Goal: Register for event/course

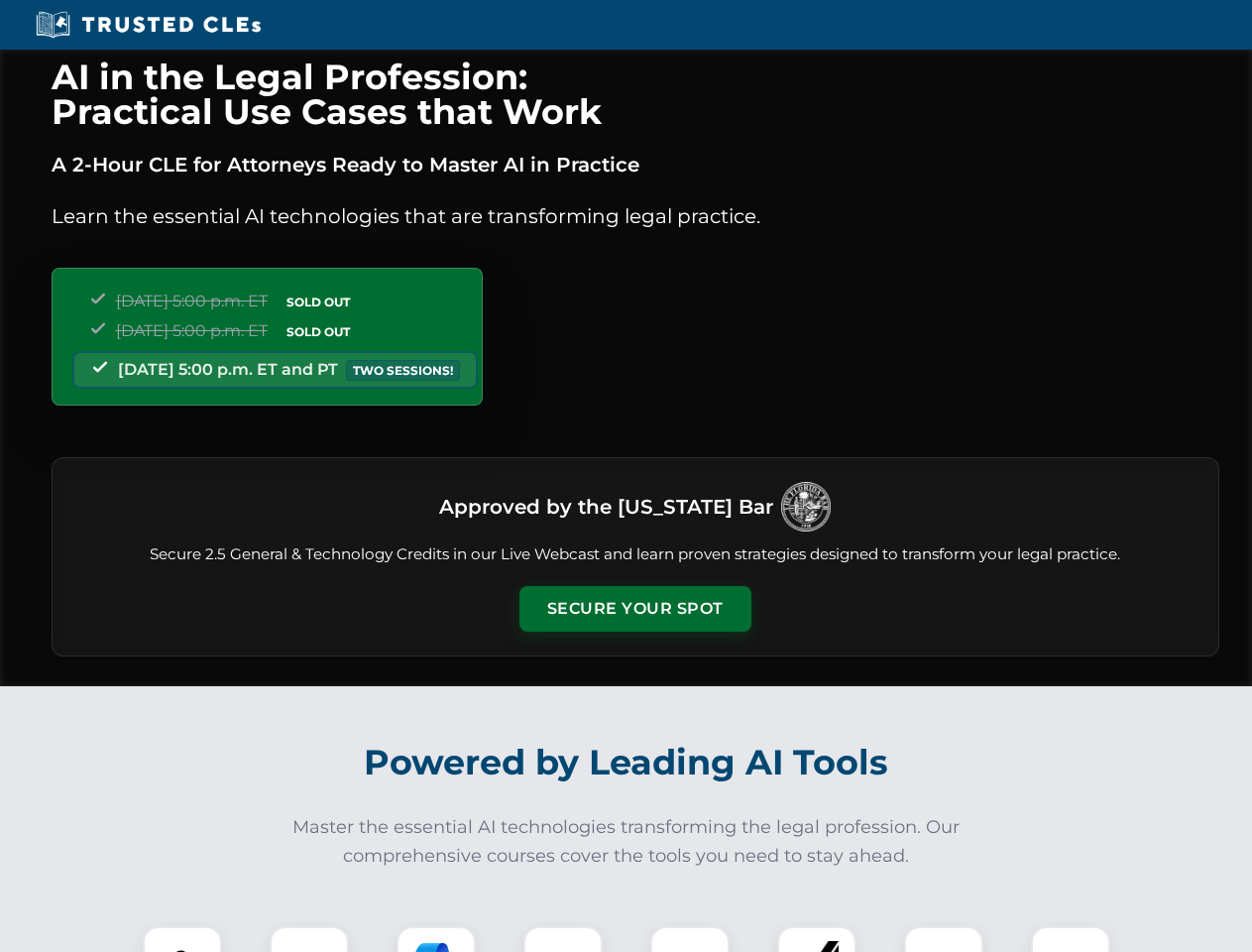
click at [634, 609] on button "Secure Your Spot" at bounding box center [635, 609] width 232 height 46
click at [183, 939] on img at bounding box center [183, 966] width 58 height 58
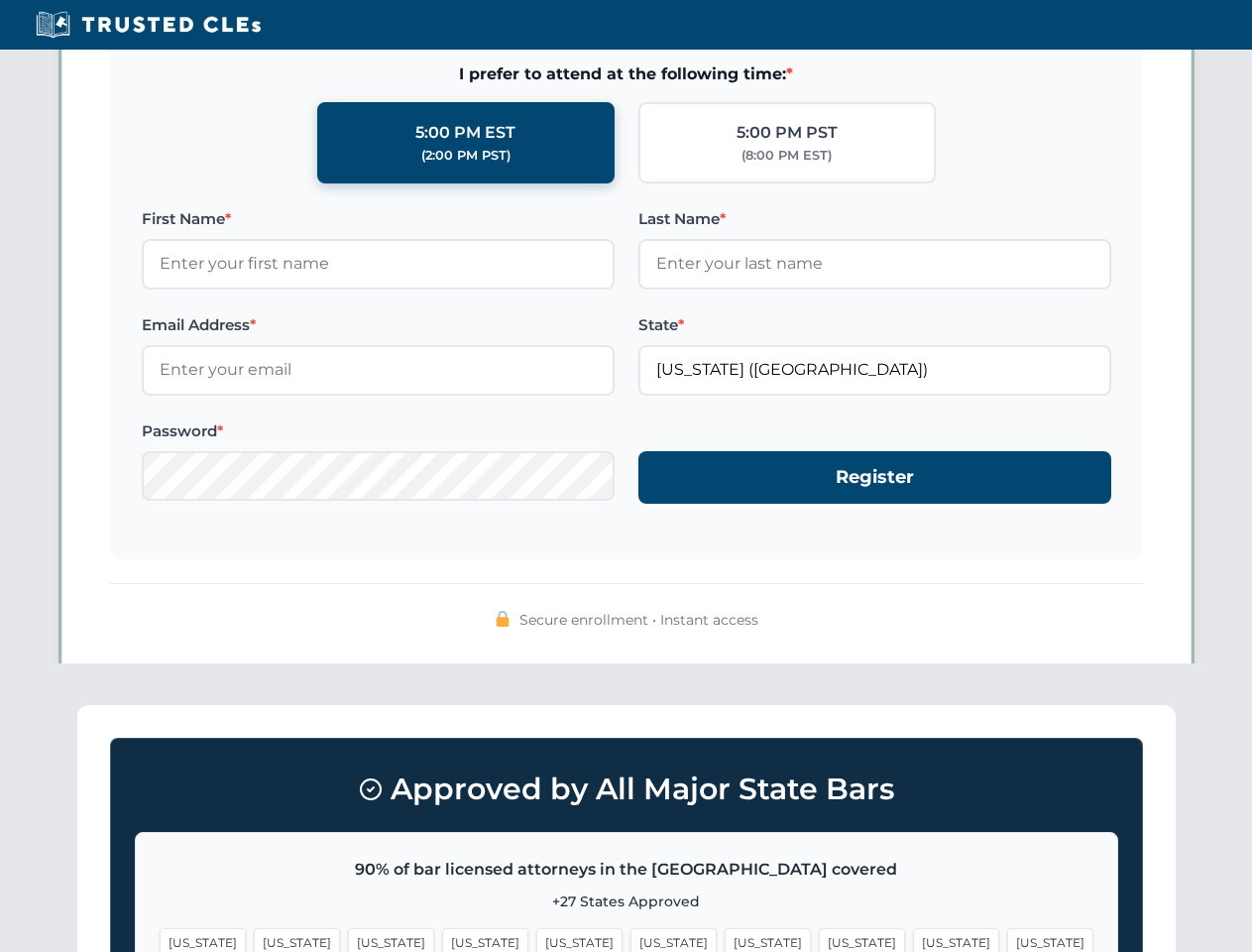
click at [725, 939] on span "[US_STATE]" at bounding box center [767, 942] width 86 height 29
click at [913, 939] on span "[US_STATE]" at bounding box center [956, 942] width 86 height 29
